Goal: Information Seeking & Learning: Understand process/instructions

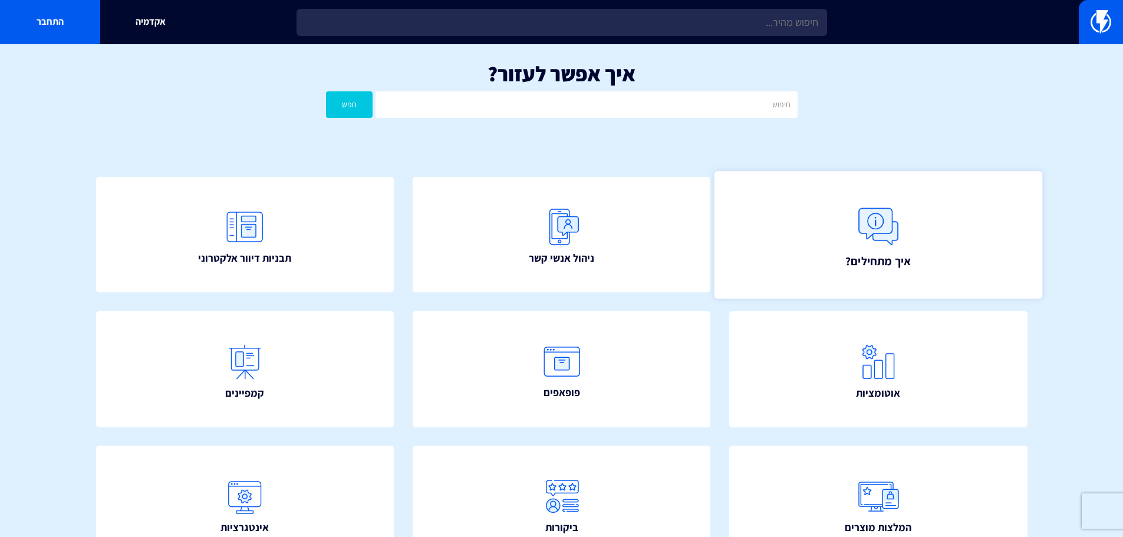
click at [865, 219] on img at bounding box center [878, 226] width 52 height 52
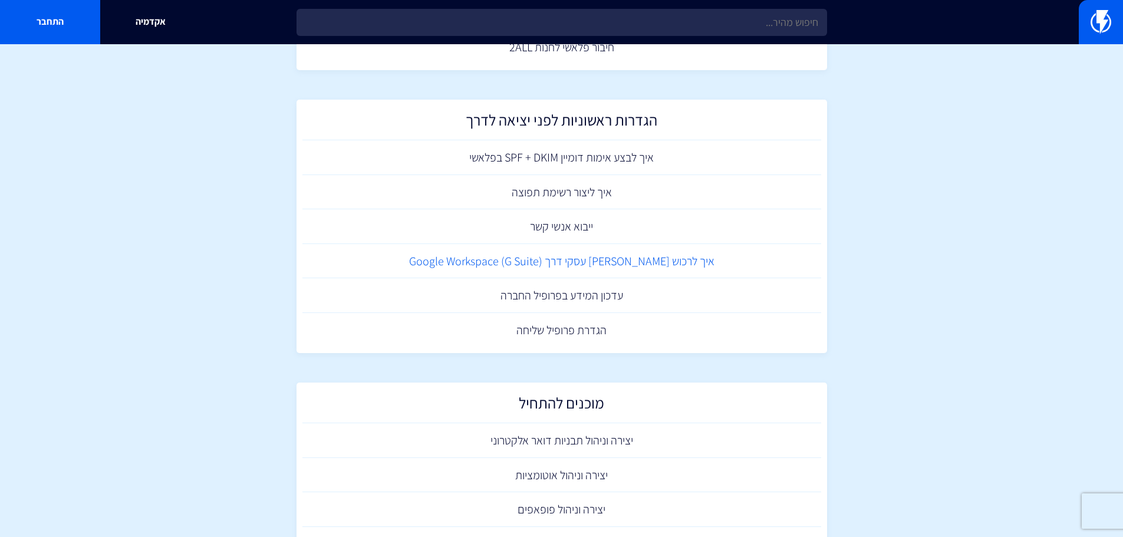
scroll to position [531, 0]
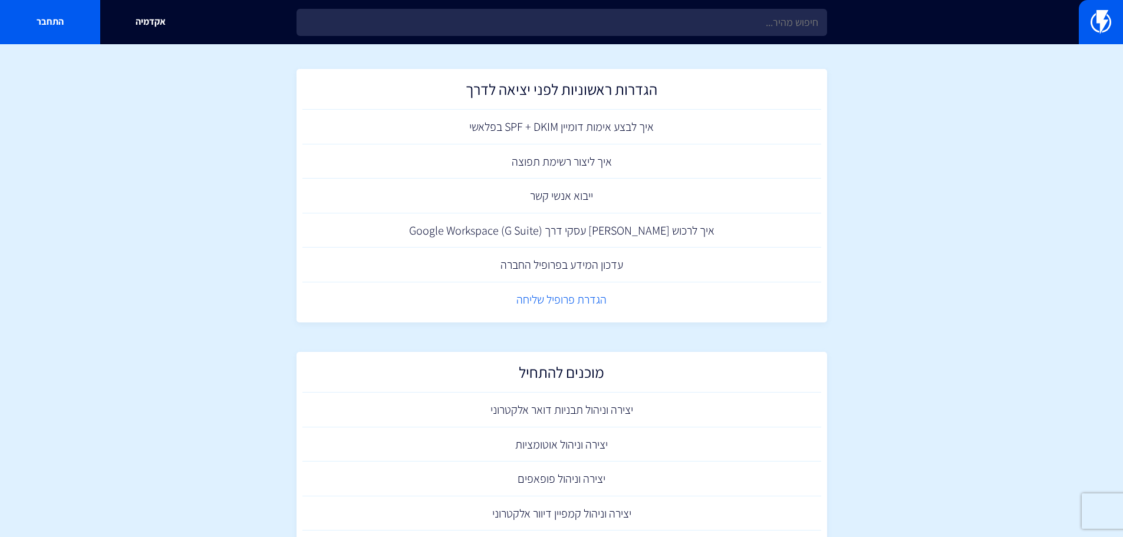
click at [603, 299] on link "הגדרת פרופיל שליחה" at bounding box center [561, 299] width 519 height 35
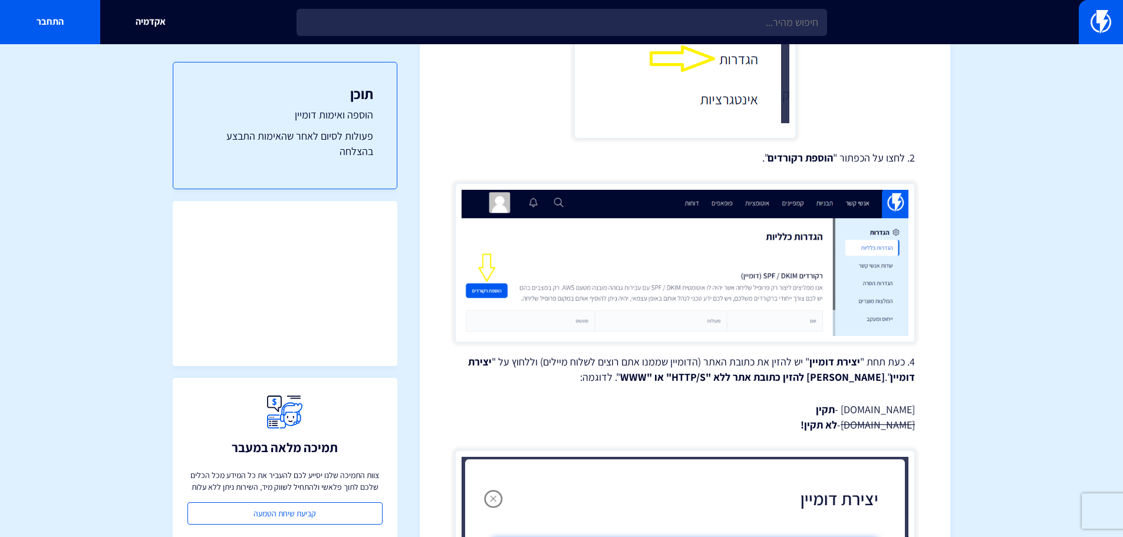
scroll to position [590, 0]
